Goal: Information Seeking & Learning: Compare options

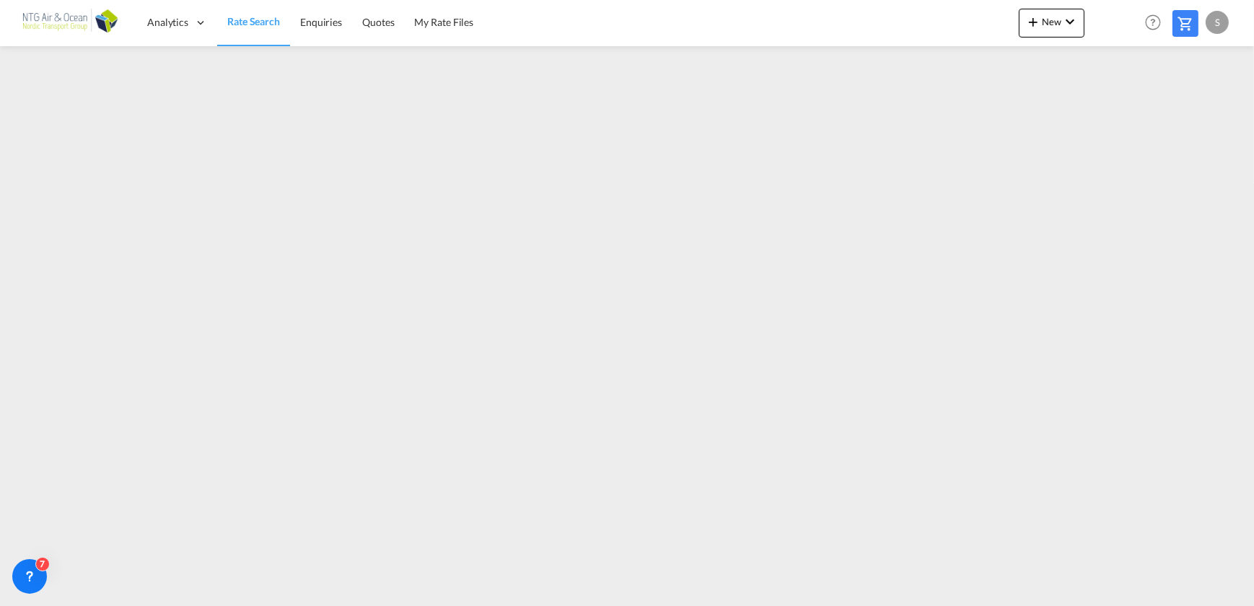
click at [866, 27] on div "Analytics Reports Dashboard Rate Search Enquiries Quotes" at bounding box center [627, 22] width 1211 height 45
